Goal: Task Accomplishment & Management: Manage account settings

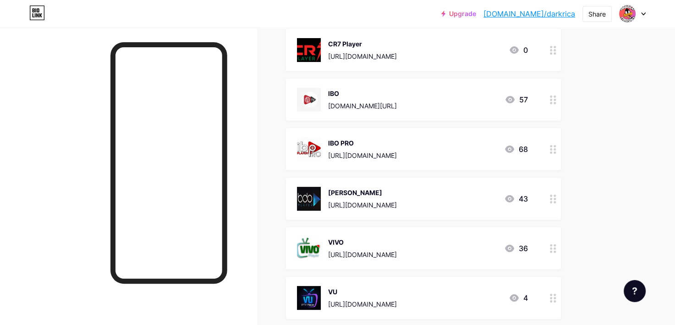
scroll to position [123, 0]
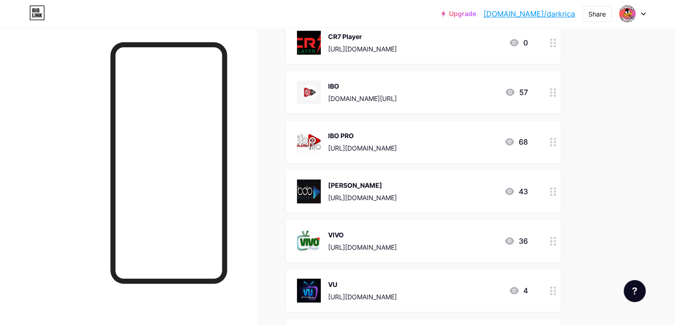
drag, startPoint x: 253, startPoint y: 144, endPoint x: 257, endPoint y: 178, distance: 34.1
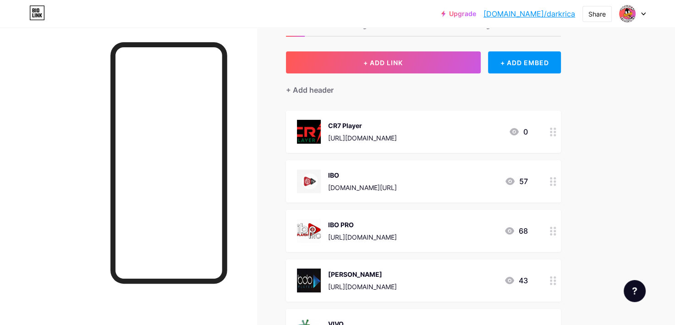
scroll to position [0, 0]
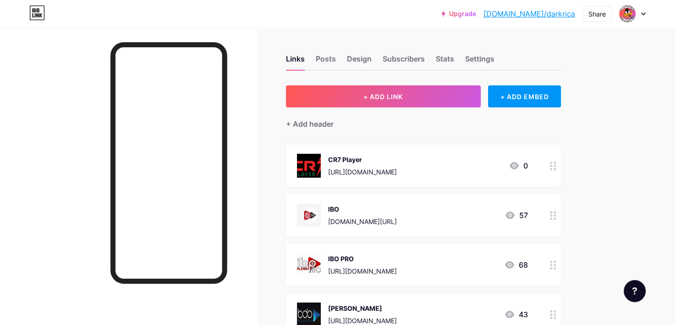
click at [645, 11] on div at bounding box center [632, 14] width 27 height 17
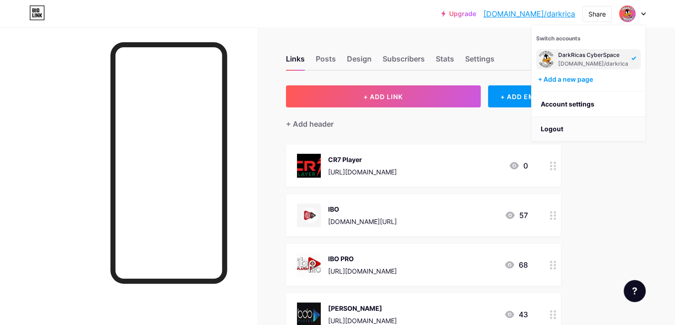
click at [558, 126] on li "Logout" at bounding box center [589, 128] width 114 height 25
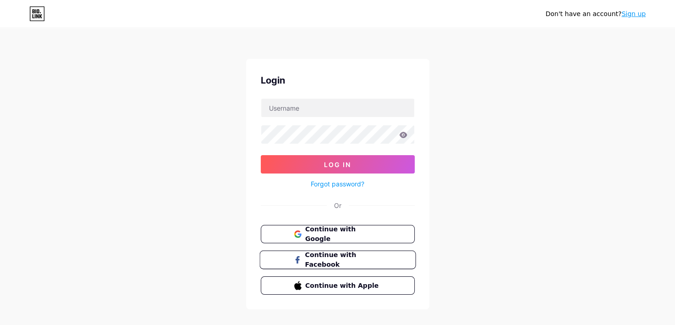
click at [345, 259] on span "Continue with Facebook" at bounding box center [343, 260] width 77 height 20
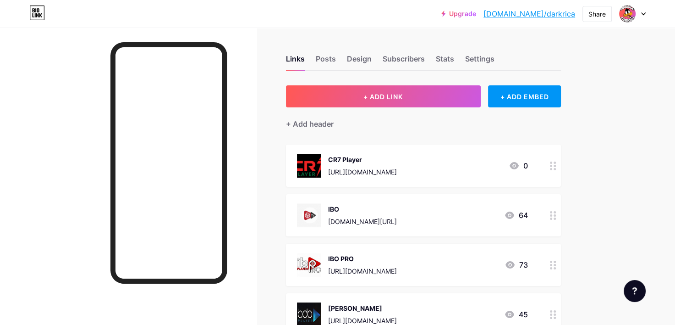
click at [642, 10] on div at bounding box center [632, 14] width 27 height 17
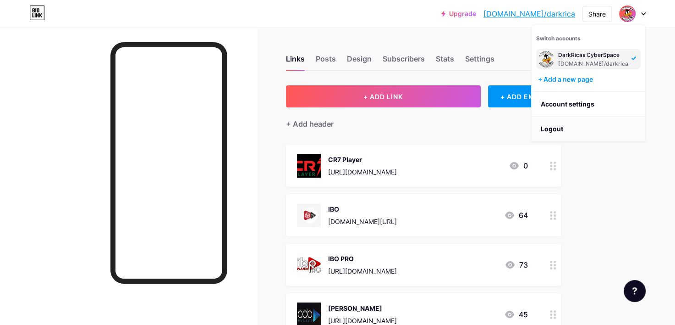
click at [550, 129] on li "Logout" at bounding box center [589, 128] width 114 height 25
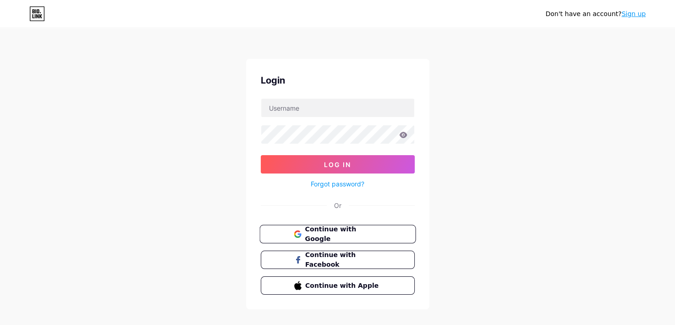
click at [340, 229] on span "Continue with Google" at bounding box center [343, 234] width 77 height 20
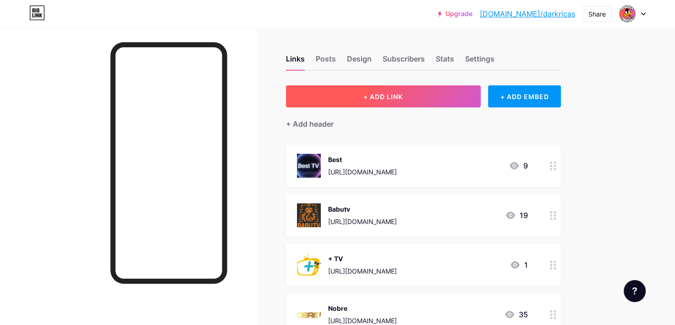
click at [397, 101] on button "+ ADD LINK" at bounding box center [383, 96] width 195 height 22
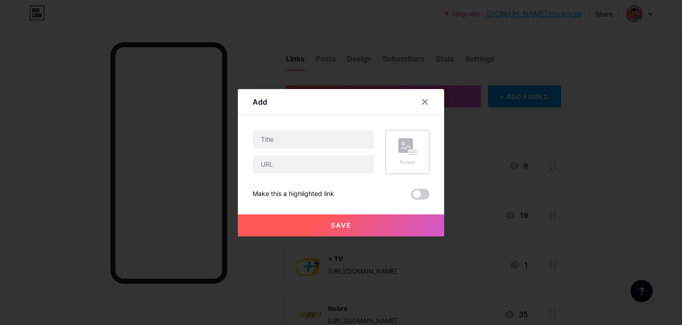
click at [411, 145] on rect at bounding box center [405, 145] width 15 height 15
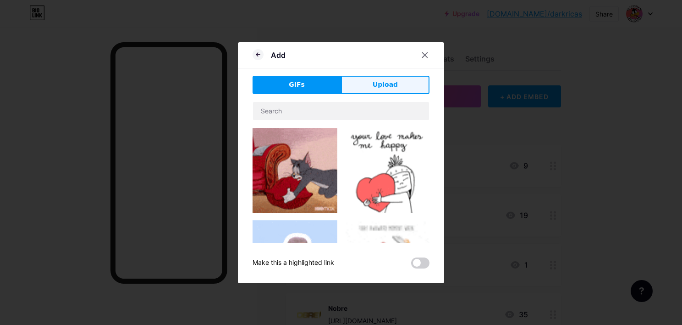
click at [378, 86] on span "Upload" at bounding box center [385, 85] width 25 height 10
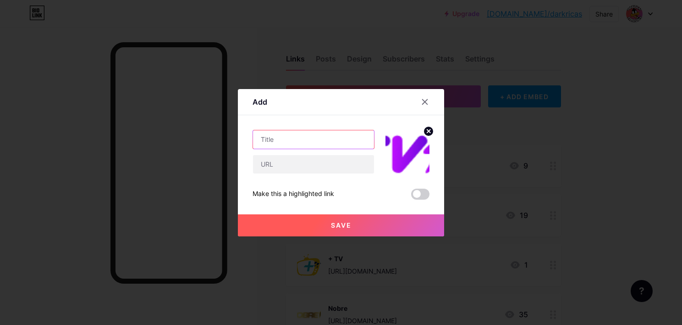
click at [305, 141] on input "text" at bounding box center [313, 139] width 121 height 18
type input "Tvs"
click at [303, 168] on input "text" at bounding box center [313, 164] width 121 height 18
paste input "https://paineloffice.click/dashboard/"
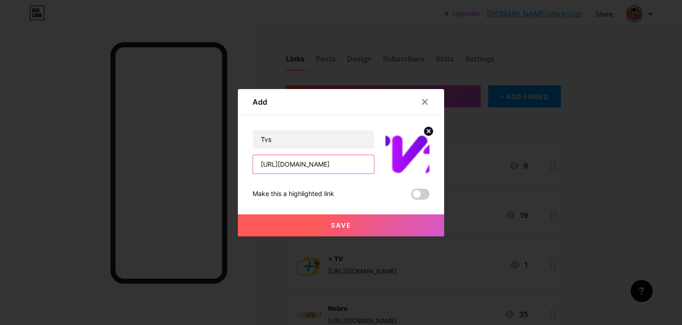
type input "https://paineloffice.click/dashboard/"
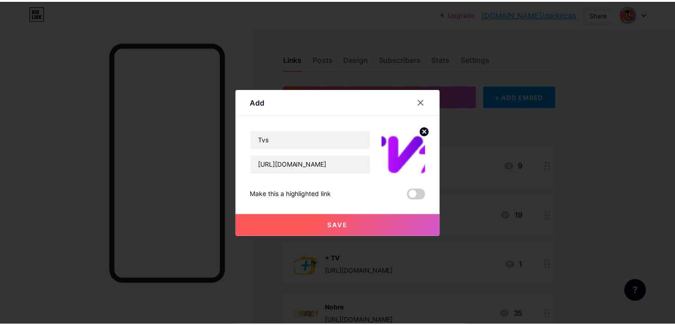
scroll to position [0, 0]
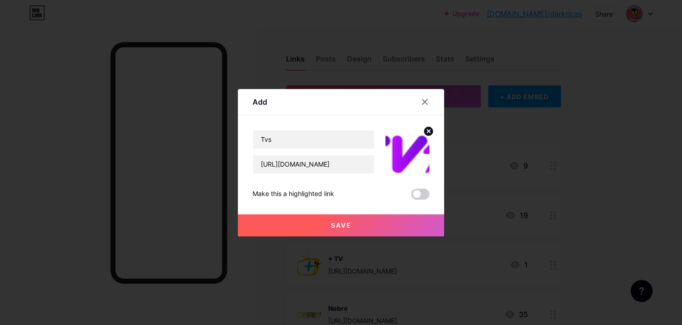
click at [362, 225] on button "Save" at bounding box center [341, 225] width 206 height 22
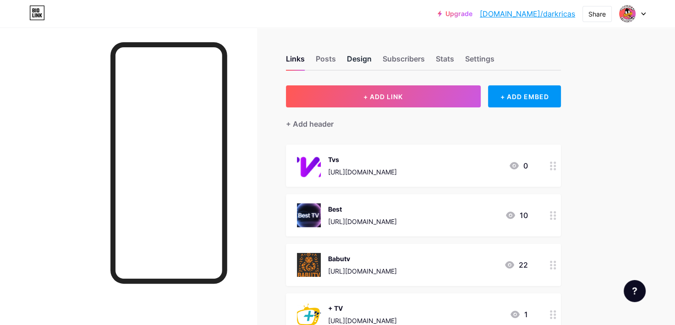
click at [367, 61] on div "Design" at bounding box center [359, 61] width 25 height 17
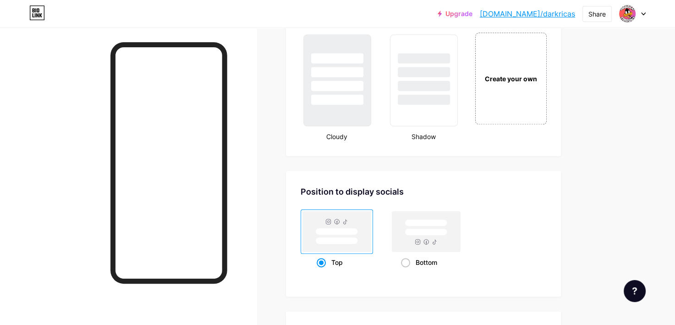
scroll to position [1083, 0]
click at [523, 81] on div "Create your own" at bounding box center [511, 78] width 74 height 94
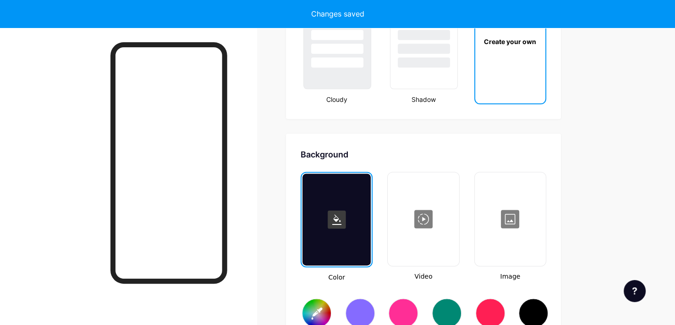
scroll to position [1214, 0]
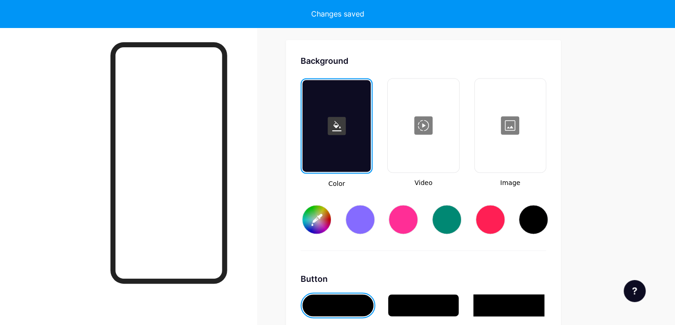
type input "#ffffff"
type input "#000000"
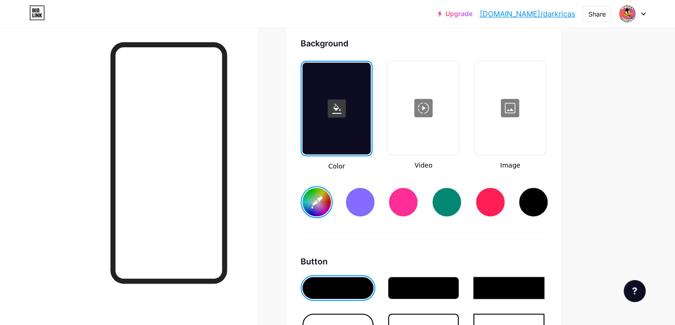
scroll to position [1376, 0]
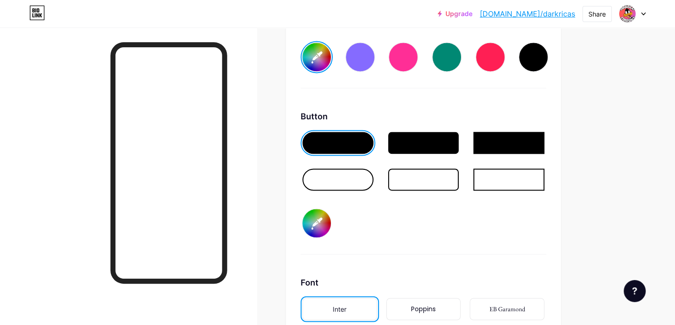
click at [345, 172] on div at bounding box center [338, 179] width 71 height 22
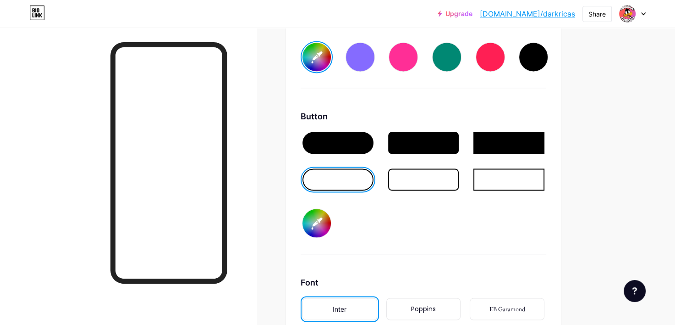
click at [329, 143] on div at bounding box center [338, 143] width 71 height 22
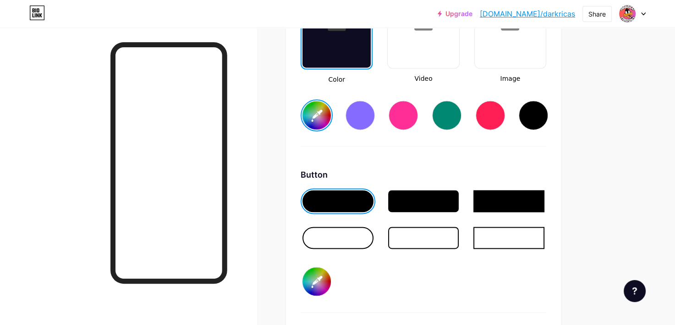
scroll to position [1309, 0]
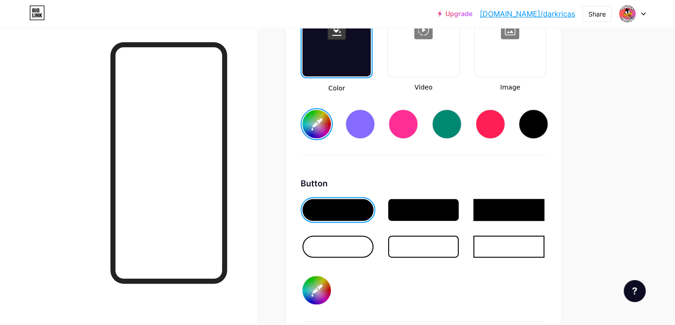
click at [362, 115] on div at bounding box center [360, 123] width 29 height 29
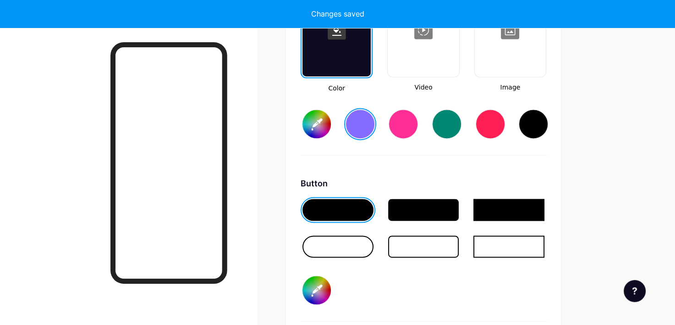
type input "#856bff"
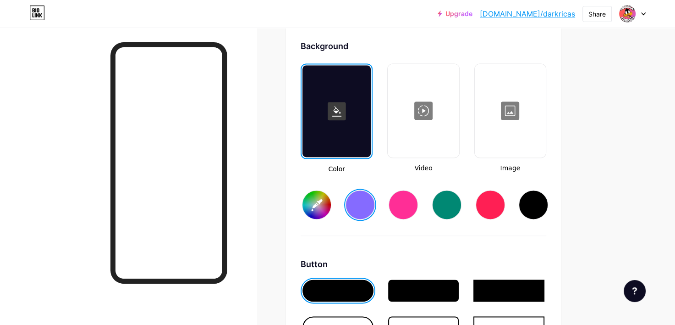
scroll to position [1230, 0]
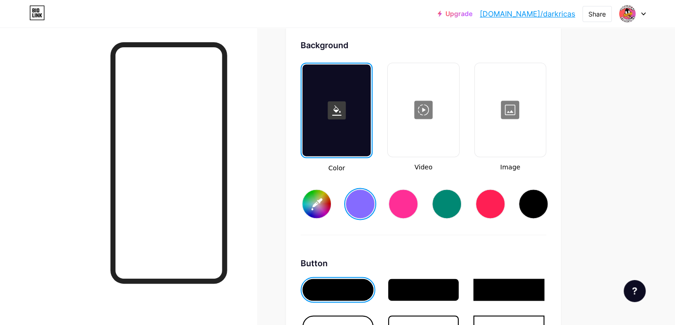
click at [512, 110] on div at bounding box center [510, 110] width 69 height 92
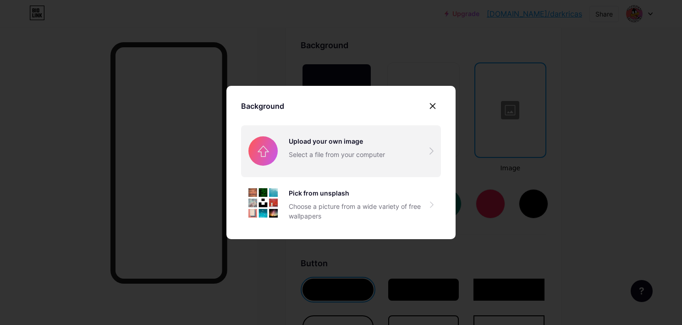
click at [331, 152] on input "file" at bounding box center [341, 150] width 200 height 51
click at [353, 146] on input "file" at bounding box center [341, 150] width 200 height 51
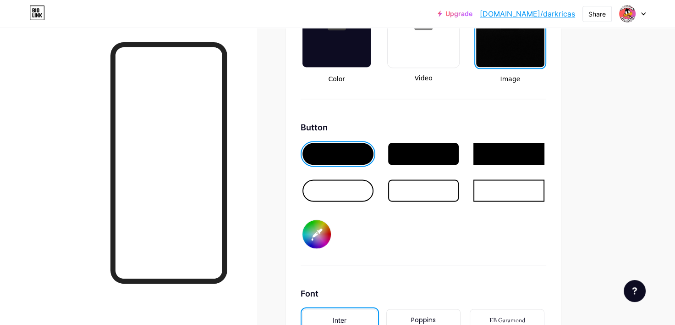
scroll to position [1322, 0]
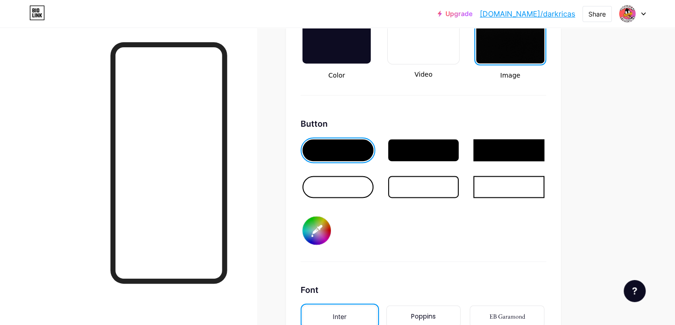
click at [318, 229] on input "#000000" at bounding box center [317, 230] width 28 height 28
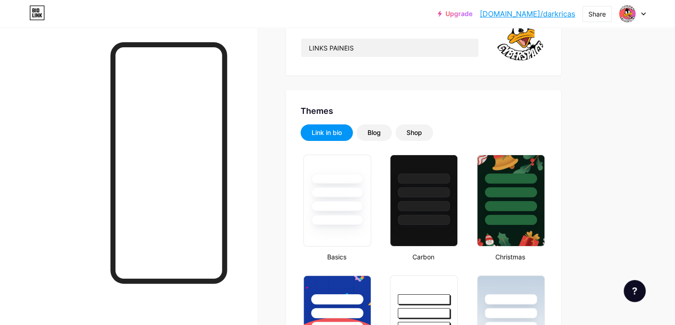
scroll to position [0, 0]
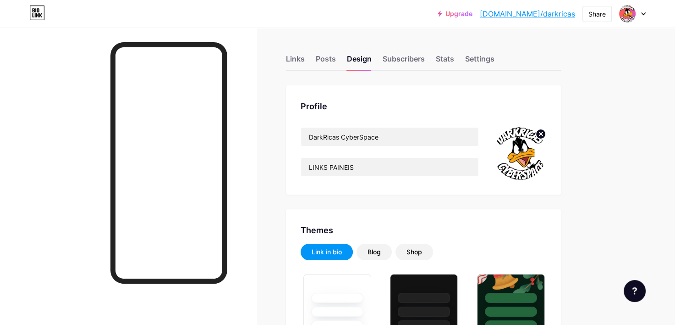
click at [532, 154] on img at bounding box center [520, 153] width 53 height 53
click at [527, 154] on img at bounding box center [520, 153] width 53 height 53
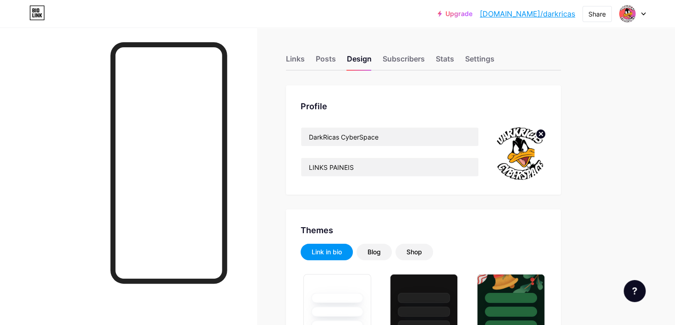
click at [527, 154] on img at bounding box center [520, 153] width 53 height 53
click at [542, 130] on circle at bounding box center [541, 134] width 10 height 10
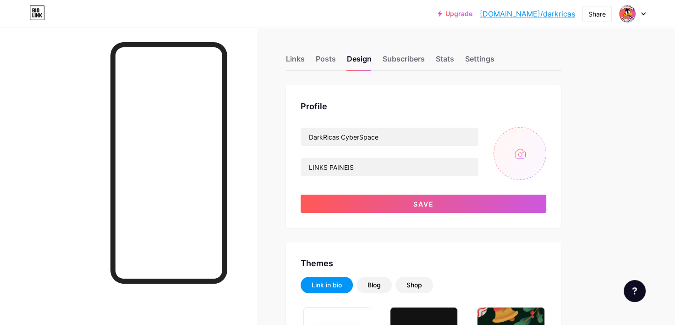
click at [513, 154] on input "file" at bounding box center [520, 153] width 53 height 53
type input "C:\fakepath\Imagem do WhatsApp de 2025-10-10 à(s) 23.41.26_6cf9ad45.jpg"
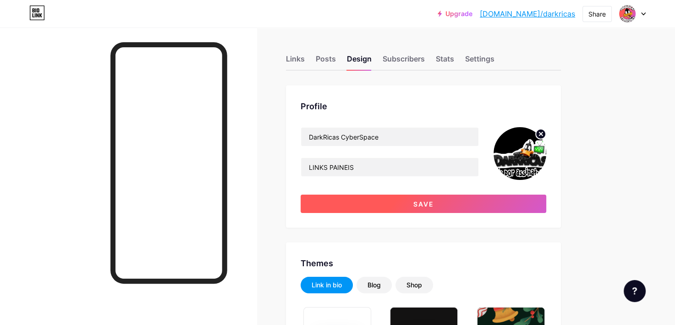
click at [459, 209] on button "Save" at bounding box center [424, 203] width 246 height 18
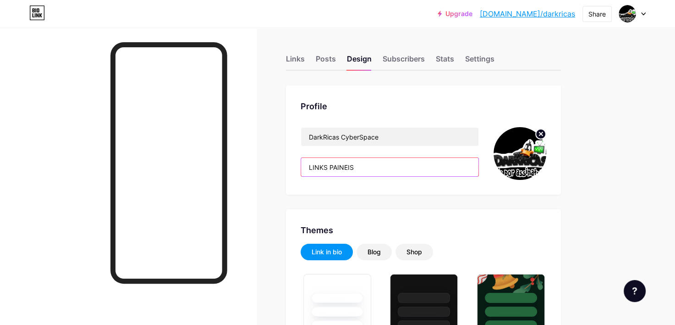
click at [358, 172] on input "LINKS PAINEIS" at bounding box center [389, 167] width 177 height 18
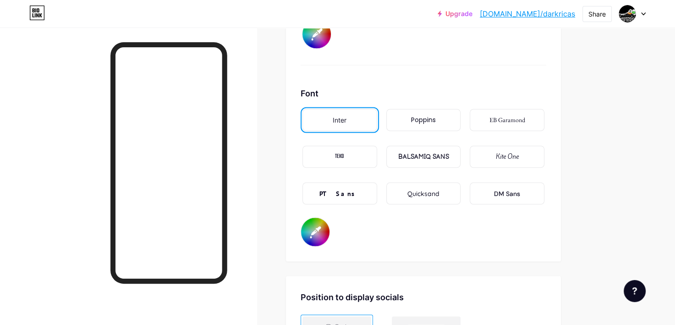
scroll to position [1537, 0]
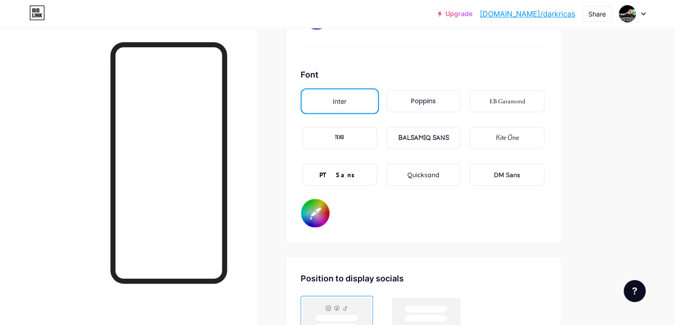
click at [427, 133] on div "BALSAMIQ SANS" at bounding box center [423, 138] width 51 height 10
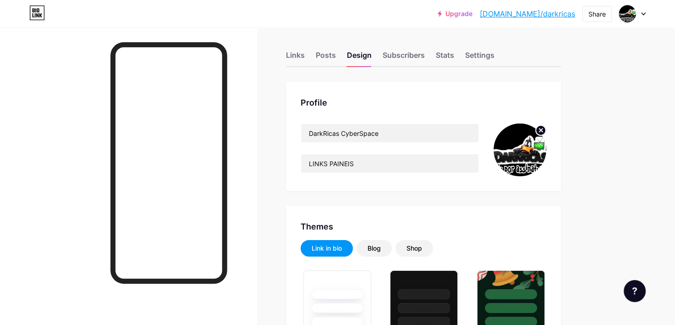
scroll to position [0, 0]
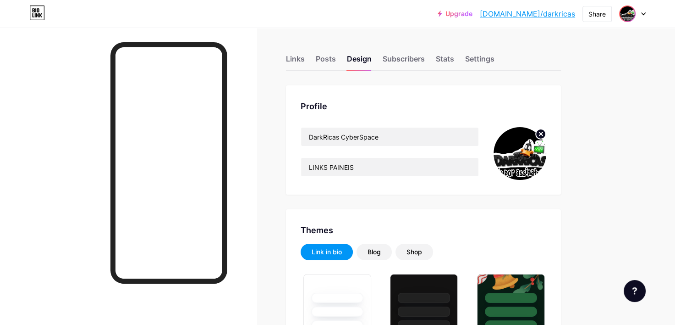
click at [631, 13] on img at bounding box center [627, 13] width 15 height 15
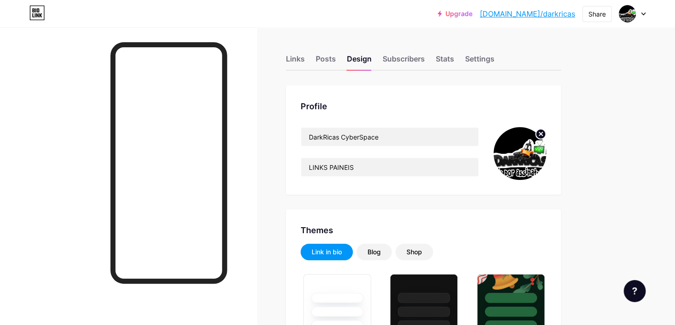
click at [539, 135] on circle at bounding box center [541, 134] width 10 height 10
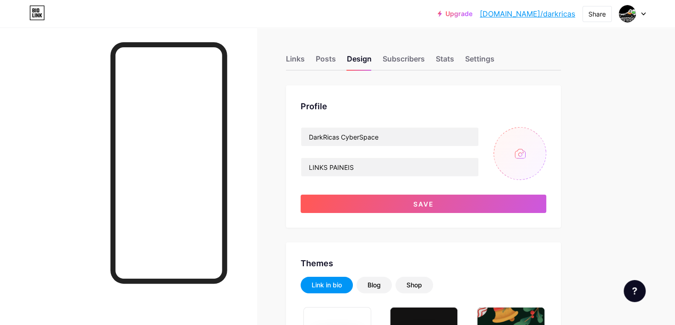
click at [521, 152] on input "file" at bounding box center [520, 153] width 53 height 53
type input "C:\fakepath\Image_fx-Photoroomc.png"
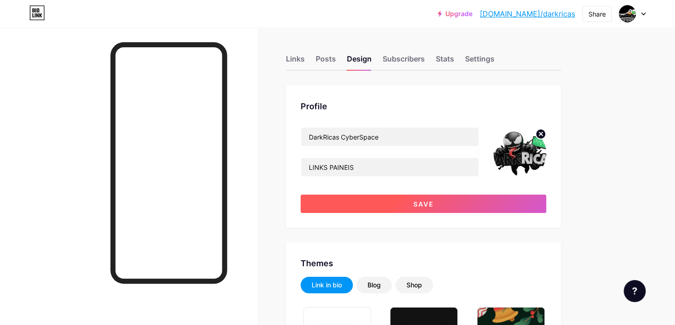
click at [427, 209] on button "Save" at bounding box center [424, 203] width 246 height 18
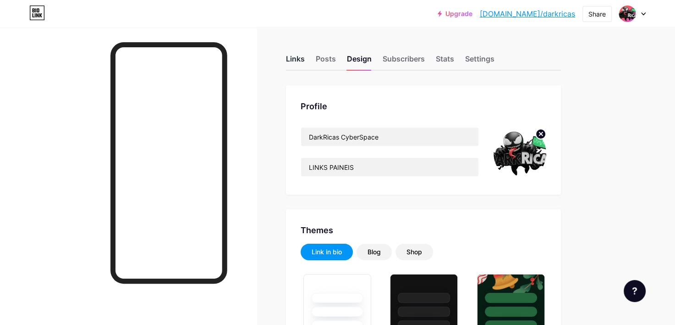
click at [298, 60] on div "Links" at bounding box center [295, 61] width 19 height 17
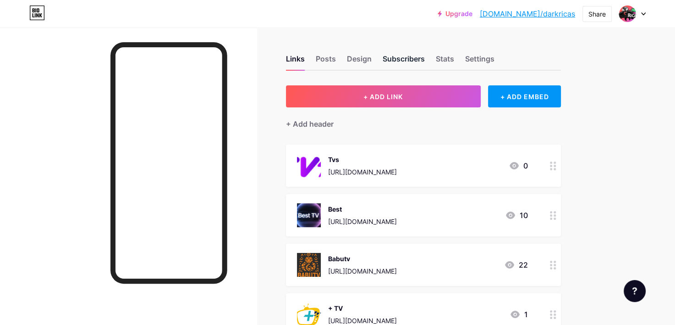
click at [399, 59] on div "Subscribers" at bounding box center [404, 61] width 42 height 17
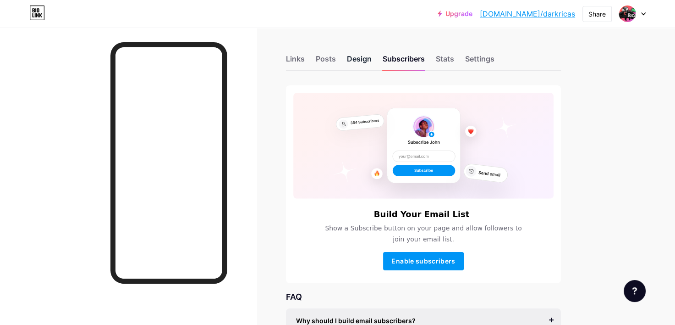
click at [364, 57] on div "Design" at bounding box center [359, 61] width 25 height 17
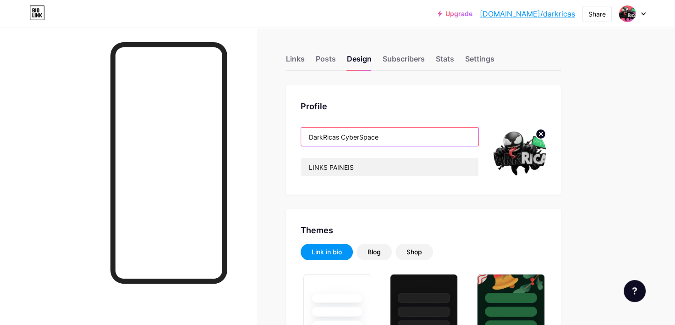
click at [392, 137] on input "DarkRicas CyberSpace" at bounding box center [389, 136] width 177 height 18
click at [417, 250] on div "Shop" at bounding box center [415, 251] width 16 height 9
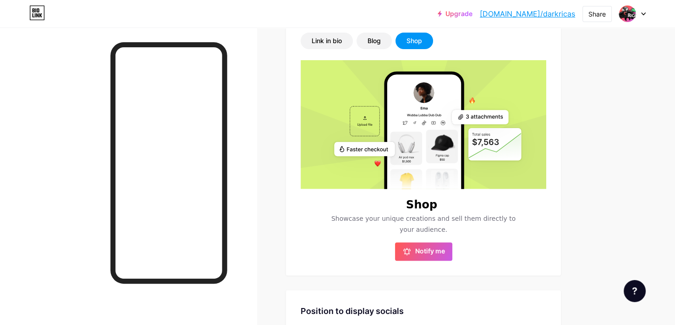
scroll to position [212, 0]
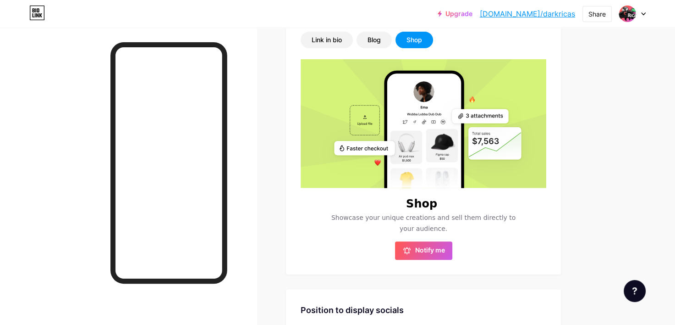
click at [370, 29] on div "Themes Link in bio Blog Shop Shop Showcase your unique creations and sell them …" at bounding box center [423, 135] width 275 height 277
click at [372, 37] on div "Blog" at bounding box center [374, 39] width 13 height 9
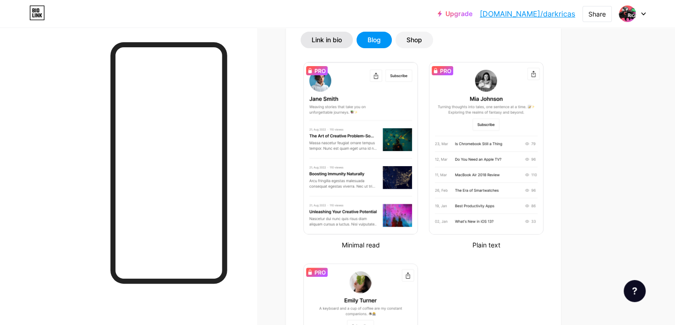
click at [331, 37] on div "Link in bio" at bounding box center [327, 39] width 30 height 9
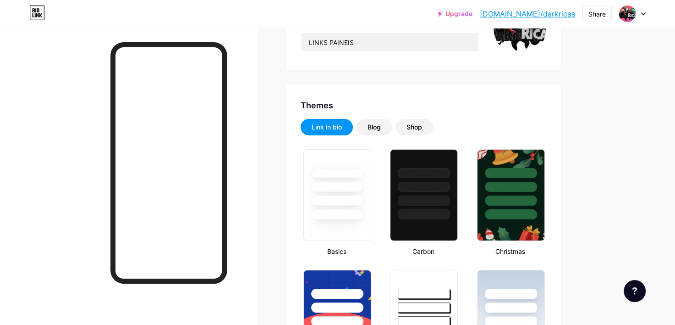
scroll to position [0, 0]
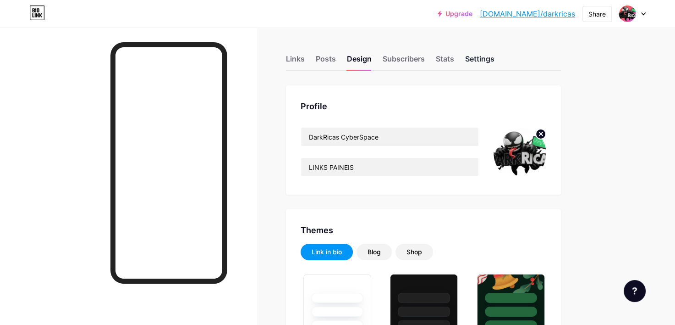
click at [484, 59] on div "Settings" at bounding box center [479, 61] width 29 height 17
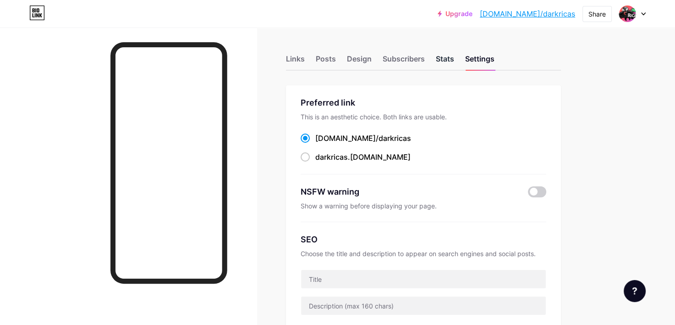
click at [446, 58] on div "Stats" at bounding box center [445, 61] width 18 height 17
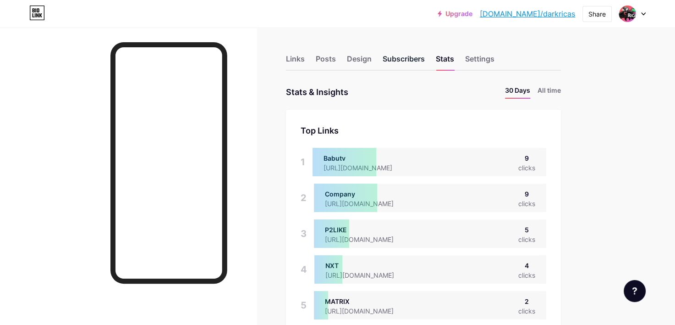
click at [403, 53] on div "Subscribers" at bounding box center [404, 61] width 42 height 17
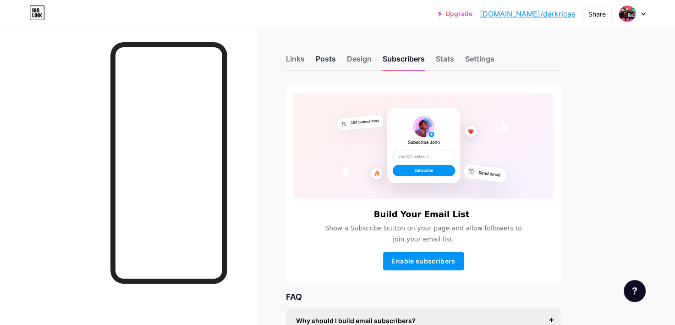
click at [329, 60] on div "Posts" at bounding box center [326, 61] width 20 height 17
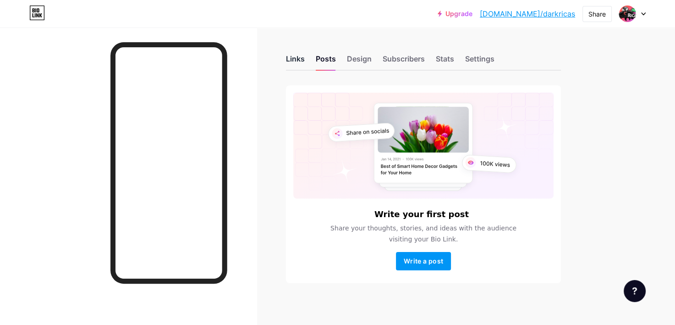
click at [300, 61] on div "Links" at bounding box center [295, 61] width 19 height 17
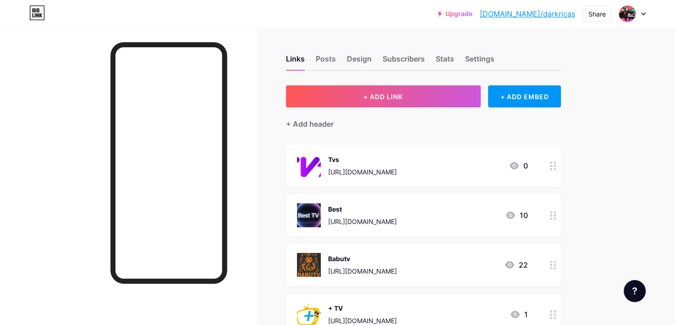
click at [641, 18] on div at bounding box center [632, 14] width 27 height 17
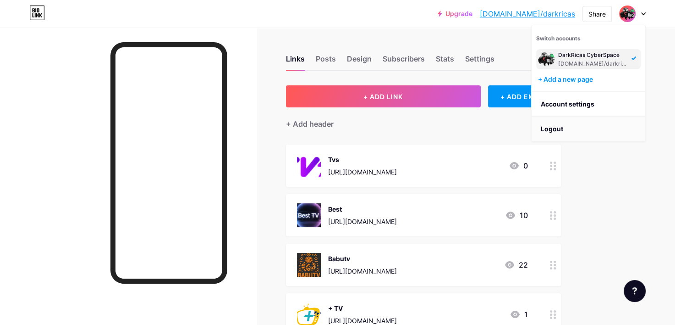
click at [563, 132] on li "Logout" at bounding box center [589, 128] width 114 height 25
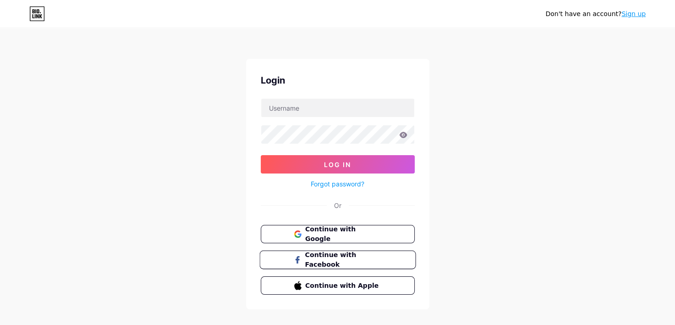
click at [348, 265] on button "Continue with Facebook" at bounding box center [338, 259] width 156 height 19
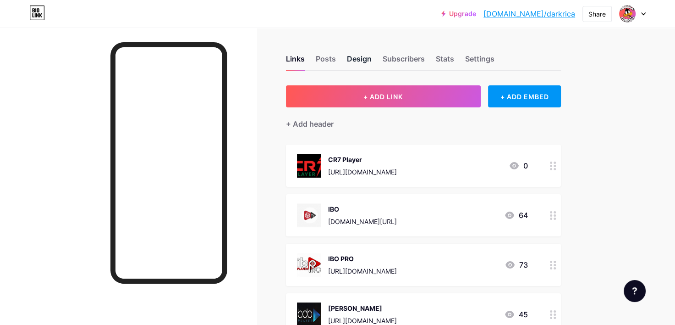
click at [355, 56] on div "Design" at bounding box center [359, 61] width 25 height 17
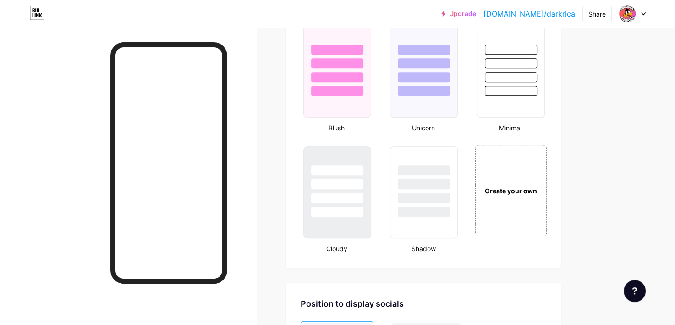
scroll to position [972, 0]
click at [433, 193] on div at bounding box center [425, 197] width 54 height 11
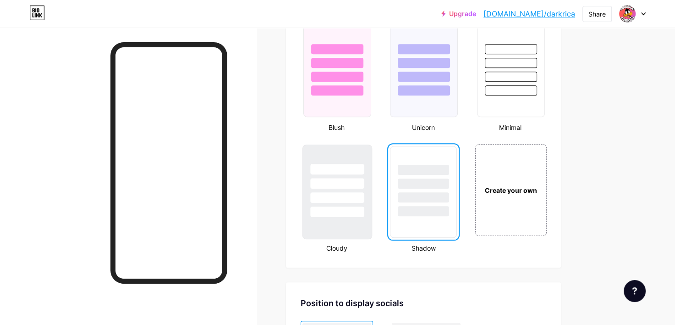
click at [339, 211] on div at bounding box center [337, 211] width 54 height 11
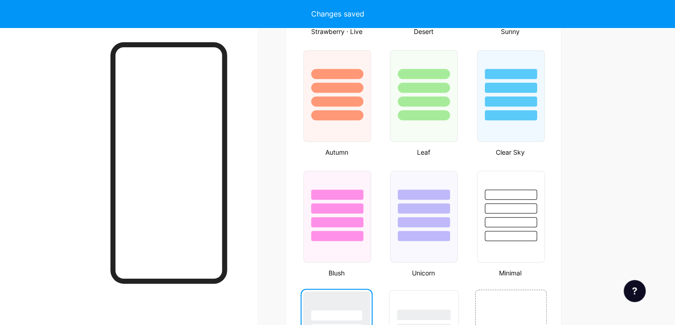
scroll to position [825, 0]
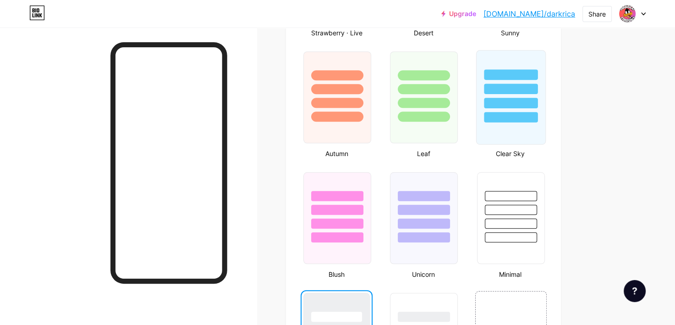
click at [514, 93] on div at bounding box center [510, 86] width 69 height 72
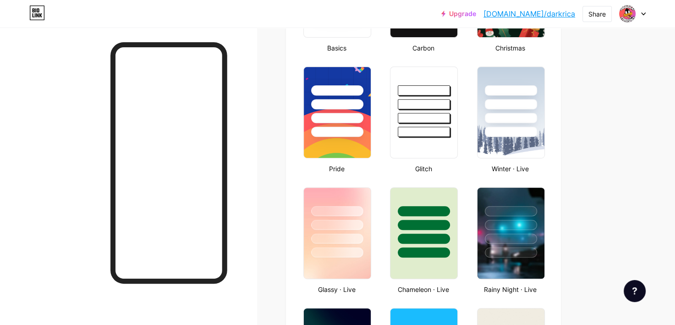
scroll to position [327, 0]
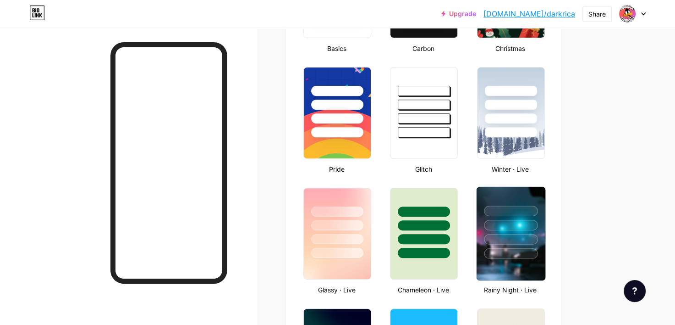
click at [508, 235] on div at bounding box center [511, 239] width 54 height 11
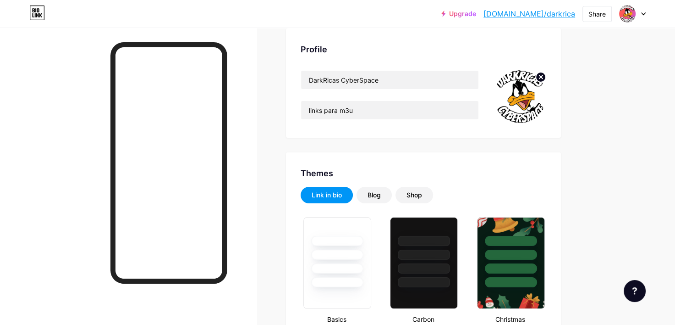
scroll to position [0, 0]
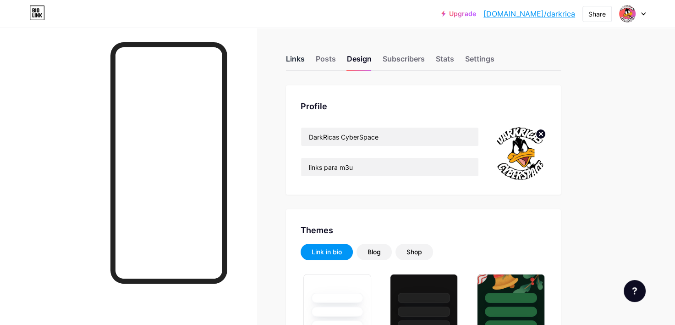
click at [290, 61] on div "Links" at bounding box center [295, 61] width 19 height 17
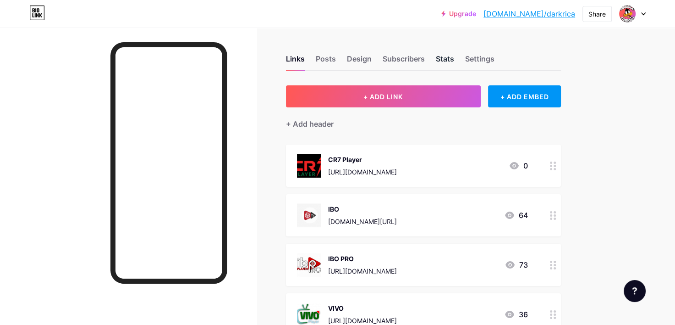
click at [443, 63] on div "Stats" at bounding box center [445, 61] width 18 height 17
